Goal: Book appointment/travel/reservation

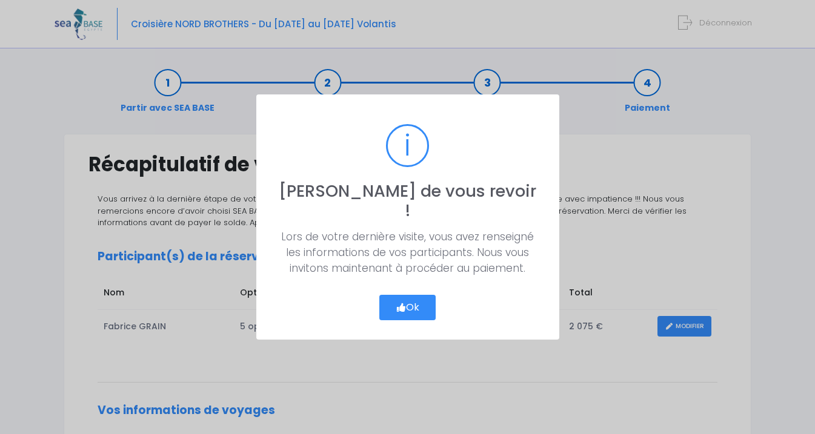
click at [416, 295] on button "Ok" at bounding box center [407, 307] width 57 height 25
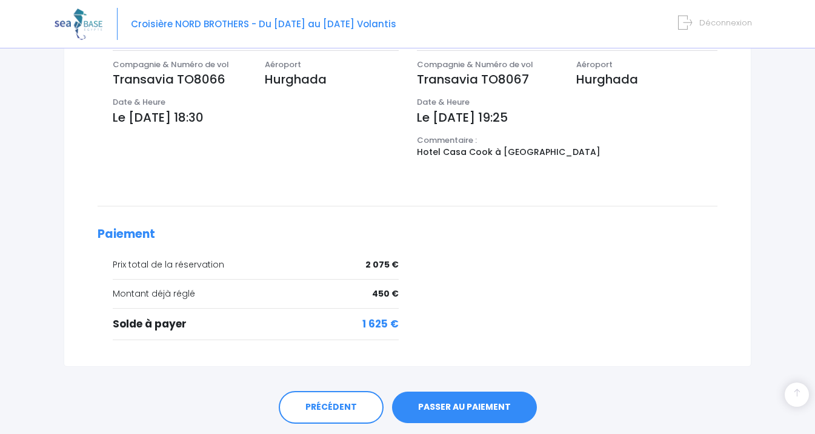
scroll to position [450, 0]
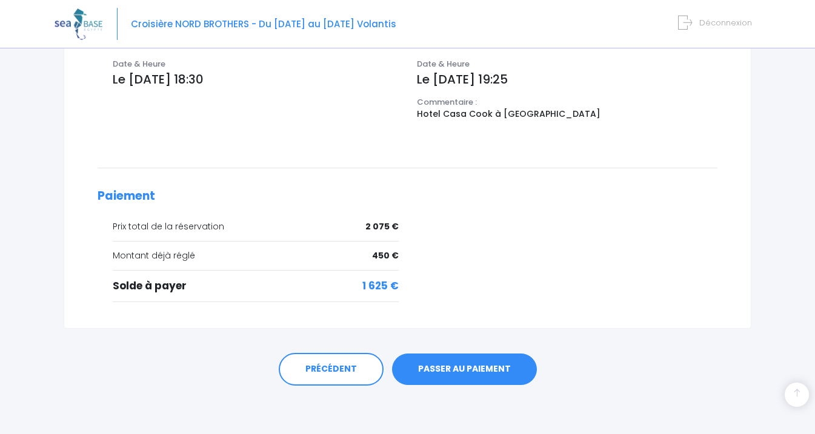
click at [449, 362] on link "PASSER AU PAIEMENT" at bounding box center [464, 369] width 145 height 31
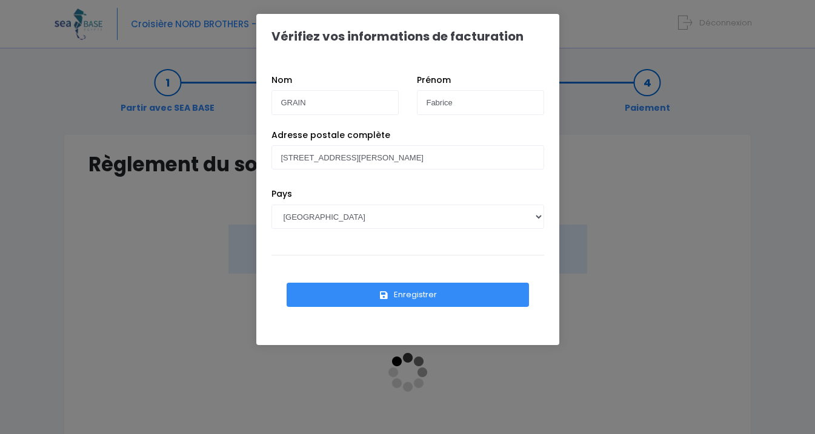
click at [384, 296] on icon "submit" at bounding box center [383, 296] width 11 height 0
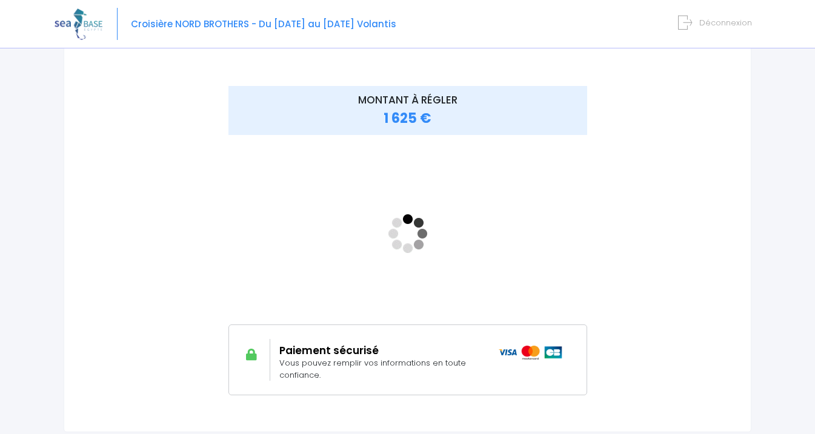
scroll to position [139, 0]
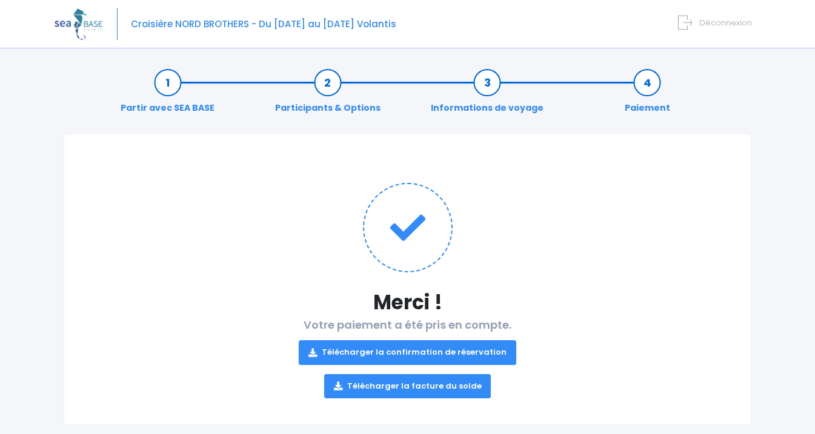
click at [442, 386] on link "Télécharger la facture du solde" at bounding box center [407, 386] width 167 height 24
click at [408, 351] on link "Télécharger la confirmation de réservation" at bounding box center [407, 352] width 217 height 24
click at [68, 19] on img at bounding box center [79, 23] width 48 height 31
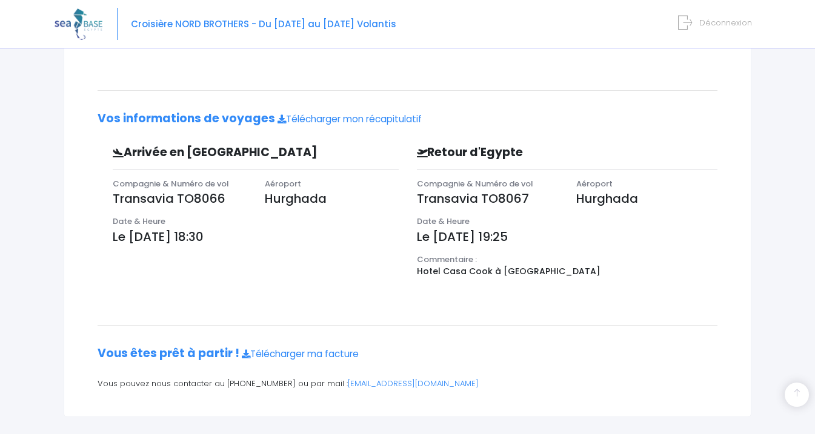
scroll to position [297, 0]
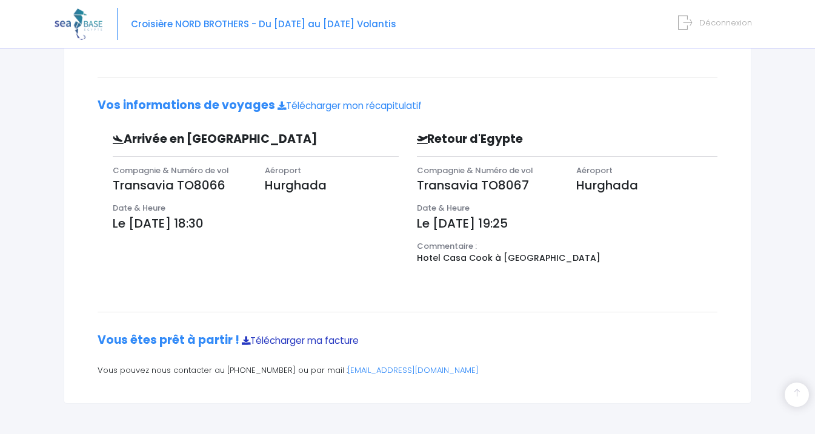
click at [291, 340] on link "Télécharger ma facture" at bounding box center [300, 340] width 117 height 13
